Goal: Information Seeking & Learning: Learn about a topic

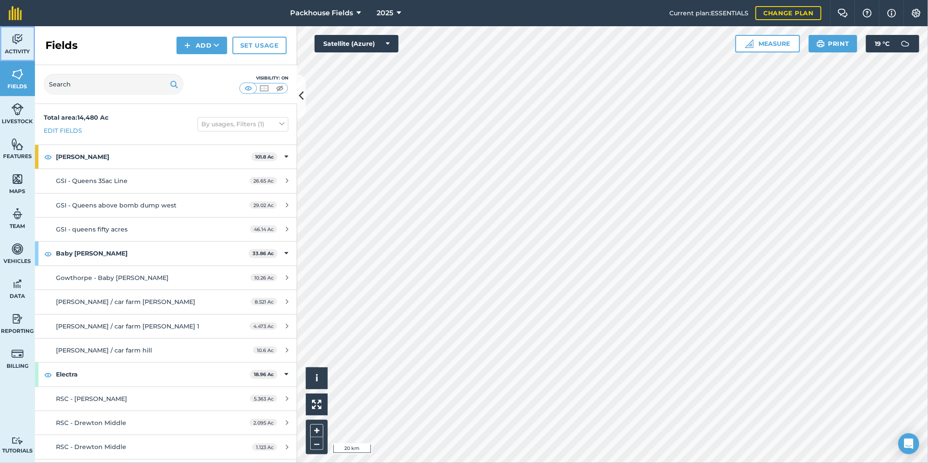
click at [21, 44] on img at bounding box center [17, 39] width 12 height 13
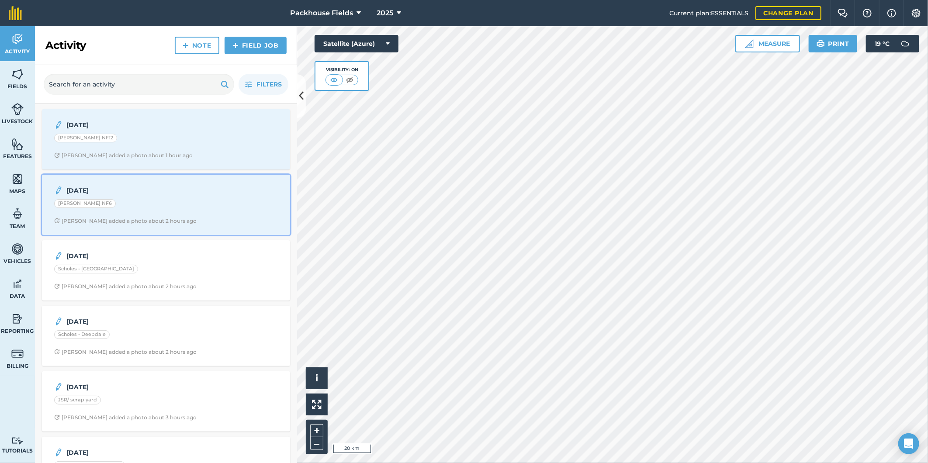
click at [126, 194] on strong "[DATE]" at bounding box center [135, 191] width 138 height 10
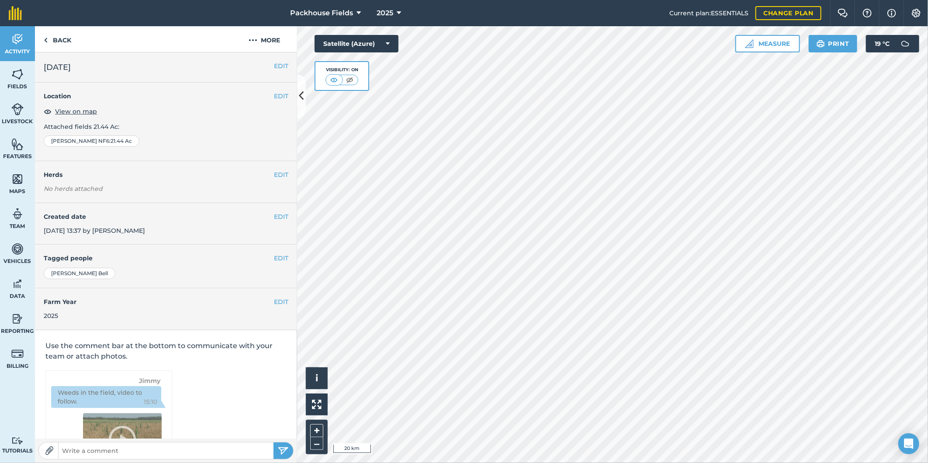
scroll to position [3, 0]
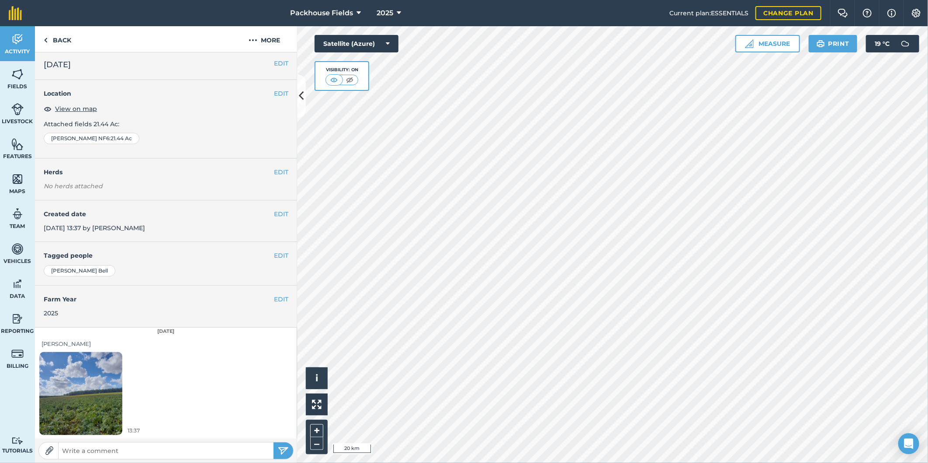
click at [97, 389] on img at bounding box center [80, 393] width 83 height 110
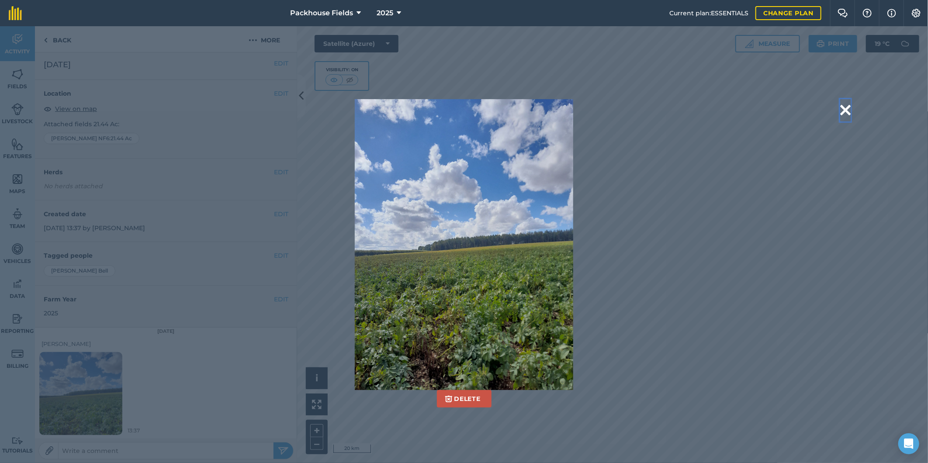
click at [845, 107] on button at bounding box center [845, 110] width 10 height 22
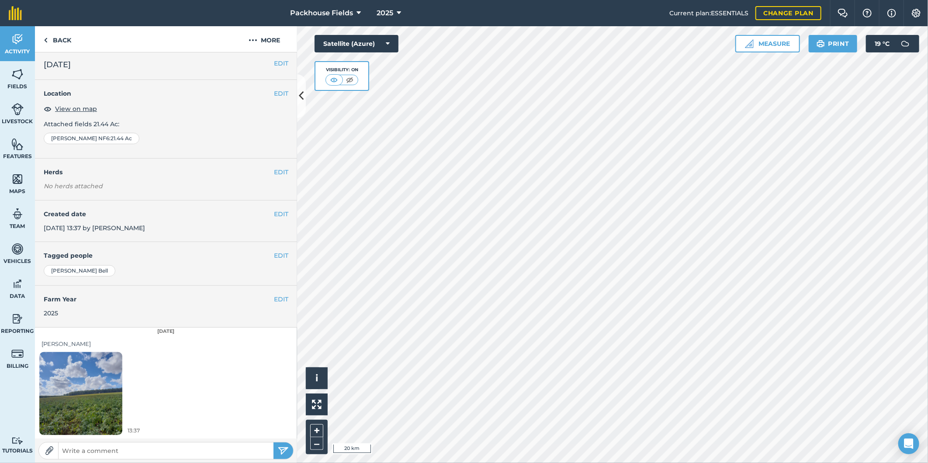
click at [87, 390] on img at bounding box center [80, 393] width 83 height 110
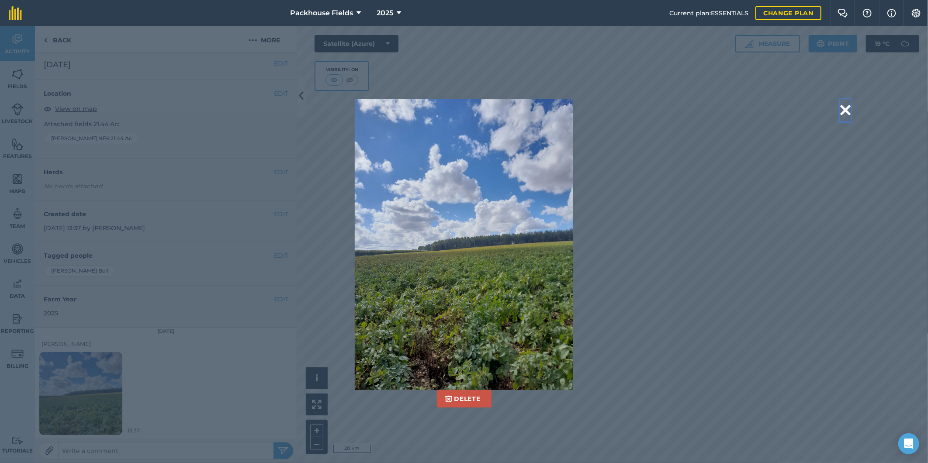
click at [843, 104] on button at bounding box center [845, 110] width 10 height 22
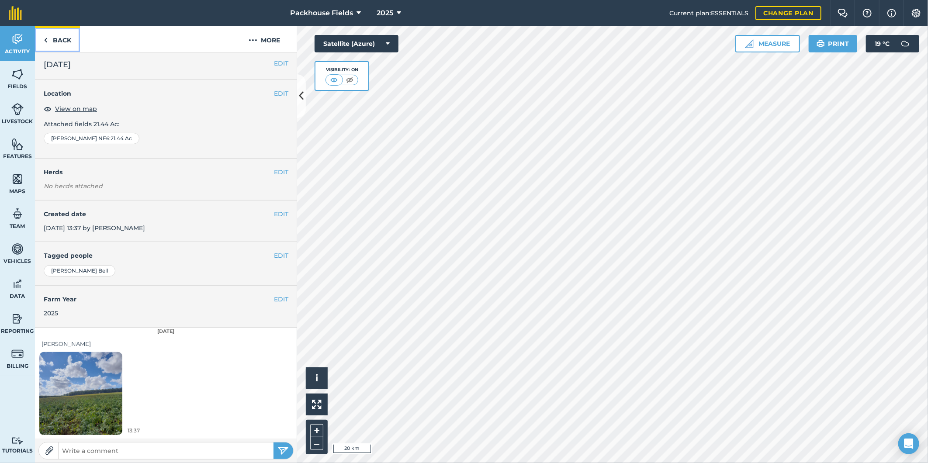
click at [60, 45] on link "Back" at bounding box center [57, 39] width 45 height 26
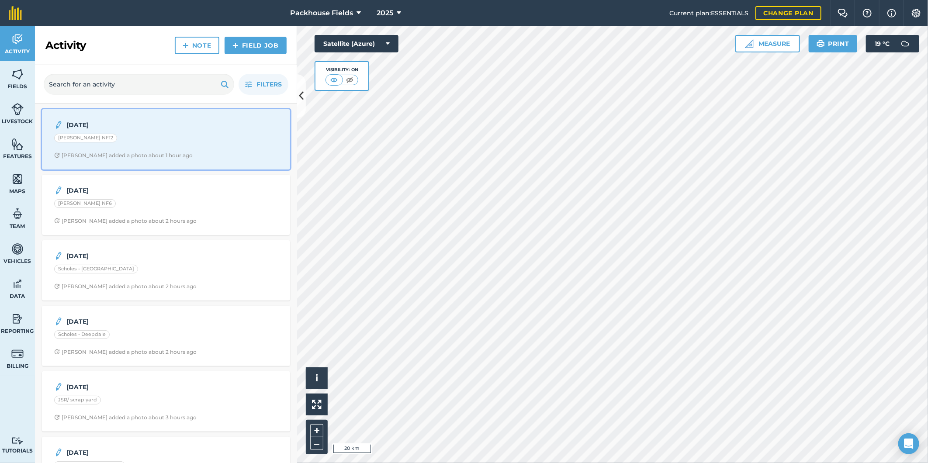
click at [140, 150] on div "[DATE] [PERSON_NAME] NF12 [PERSON_NAME] added a photo about 1 hour ago" at bounding box center [166, 139] width 238 height 50
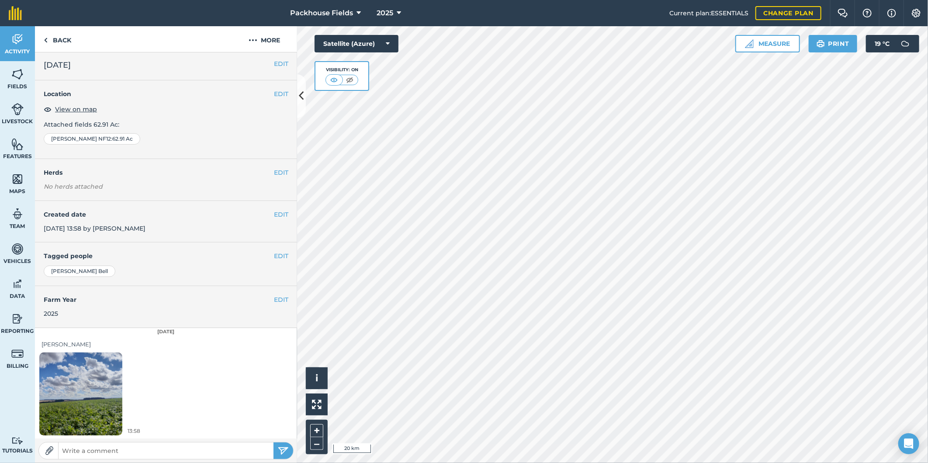
scroll to position [3, 0]
click at [92, 384] on img at bounding box center [80, 393] width 83 height 110
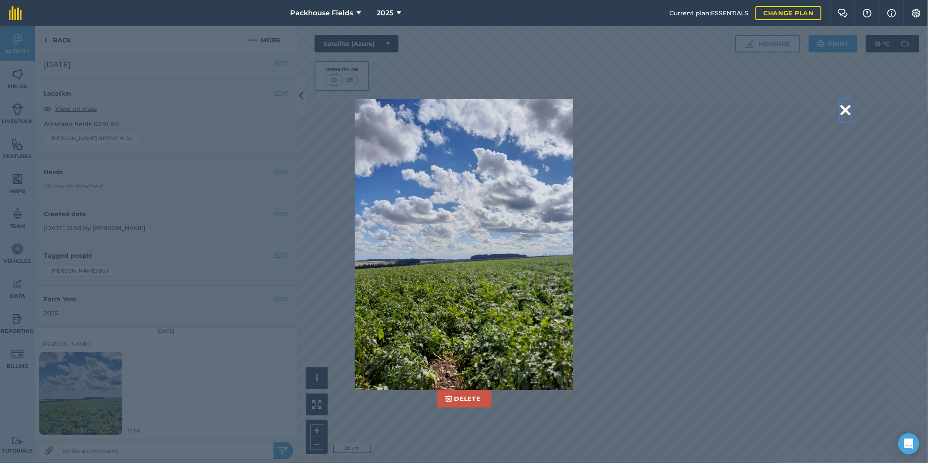
click at [843, 105] on button at bounding box center [845, 110] width 10 height 22
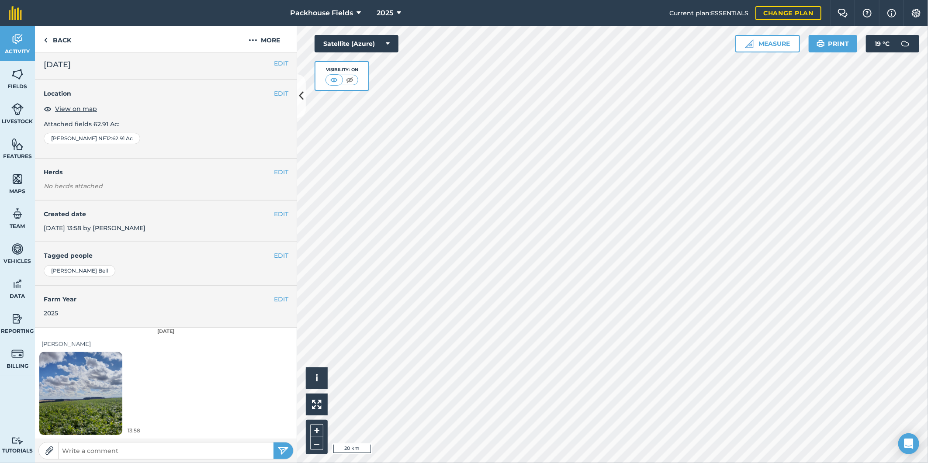
click at [112, 399] on img at bounding box center [80, 393] width 83 height 110
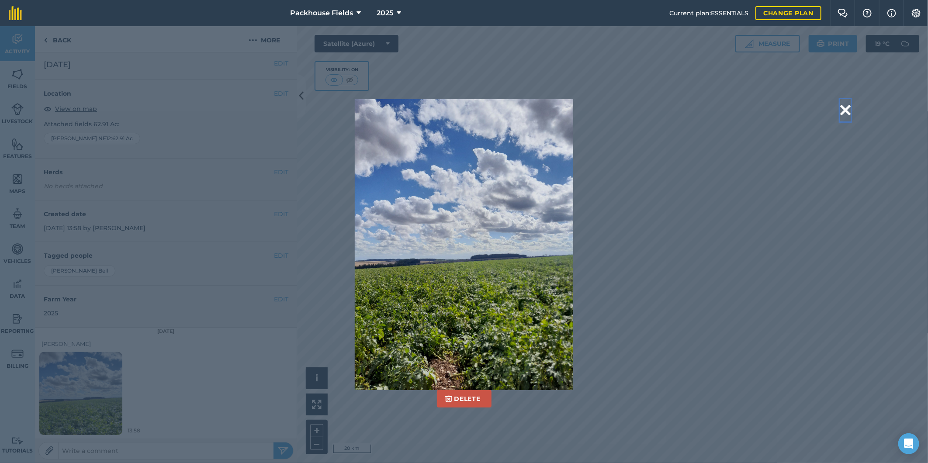
click at [841, 111] on button at bounding box center [845, 110] width 10 height 22
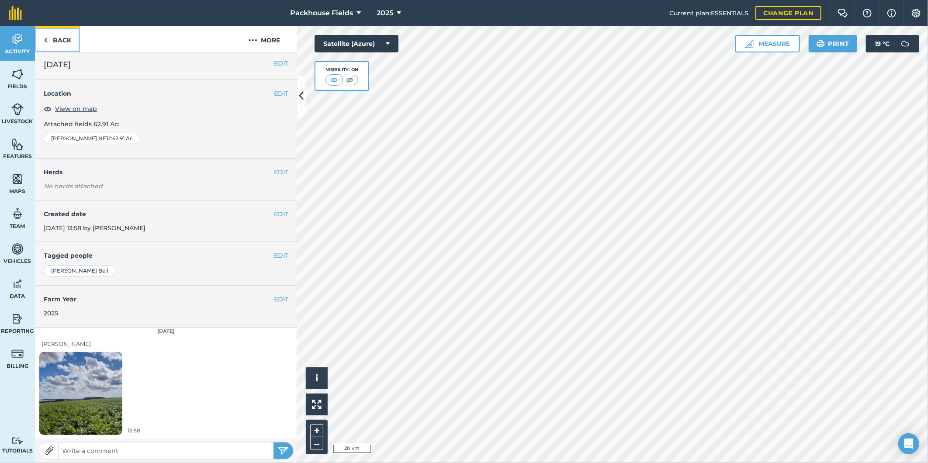
click at [67, 37] on link "Back" at bounding box center [57, 39] width 45 height 26
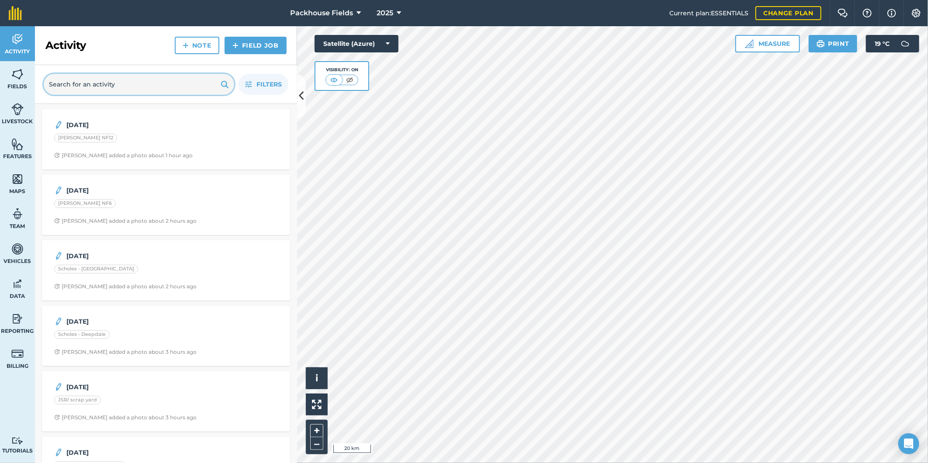
click at [167, 83] on input "text" at bounding box center [139, 84] width 190 height 21
type input "bell"
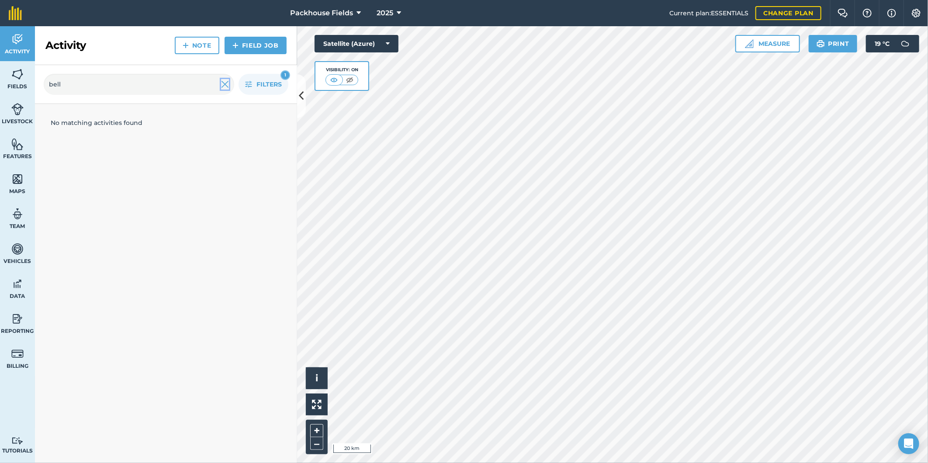
click at [224, 85] on img at bounding box center [225, 84] width 8 height 10
click at [14, 74] on img at bounding box center [17, 74] width 12 height 13
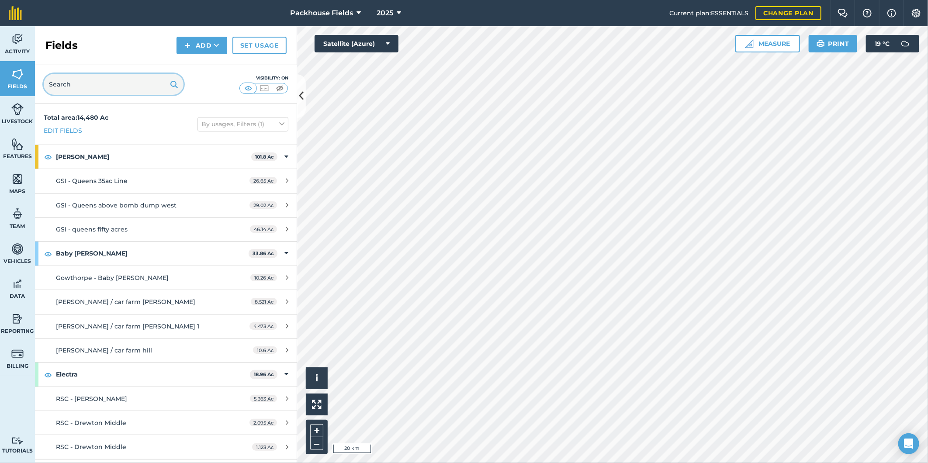
click at [89, 86] on input "text" at bounding box center [114, 84] width 140 height 21
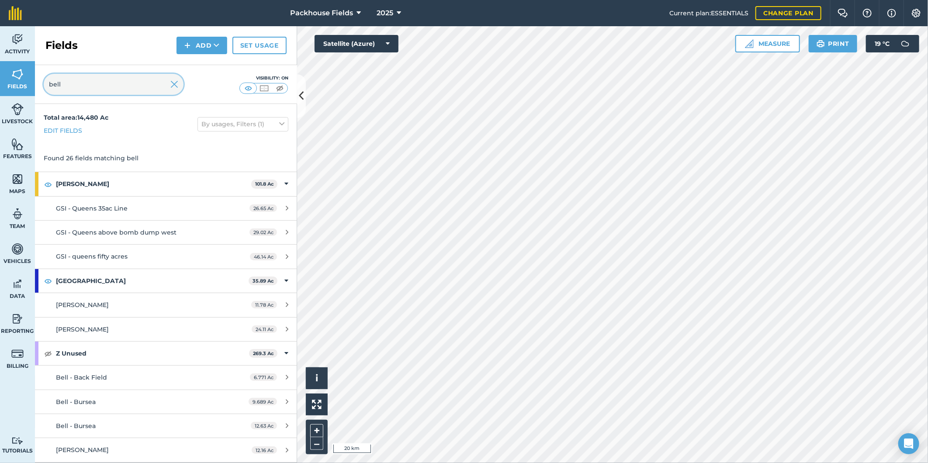
type input "bell"
